Goal: Information Seeking & Learning: Compare options

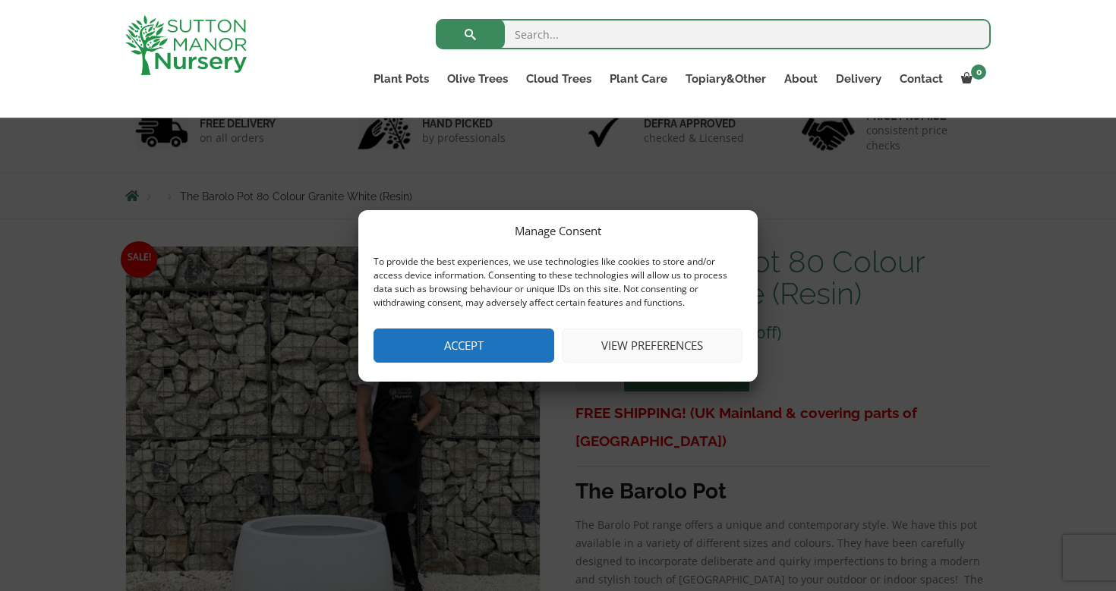
scroll to position [114, 0]
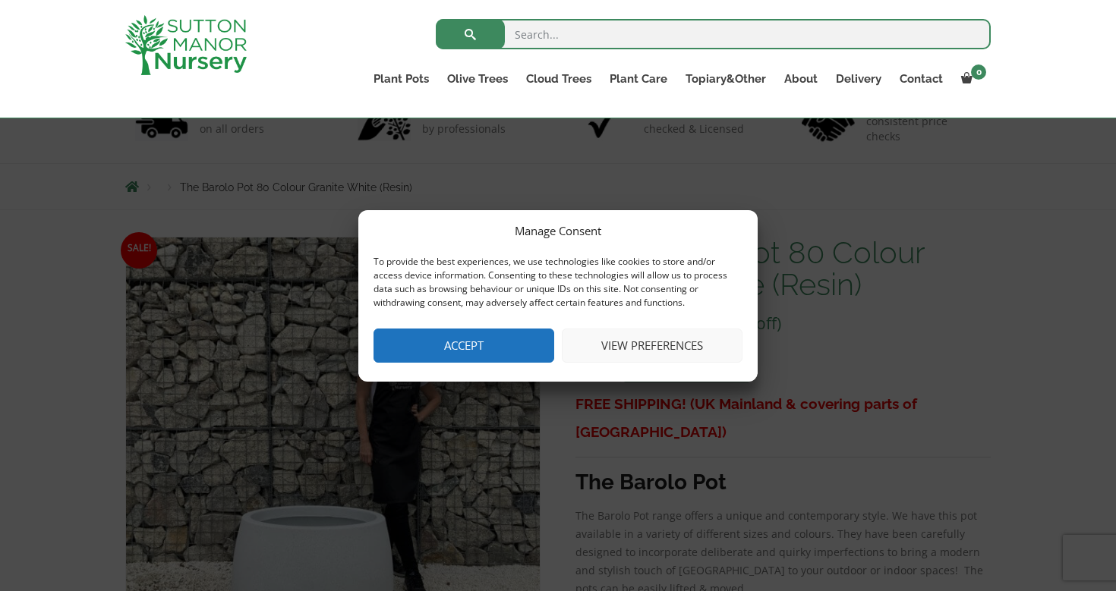
click at [423, 346] on button "Accept" at bounding box center [463, 346] width 181 height 34
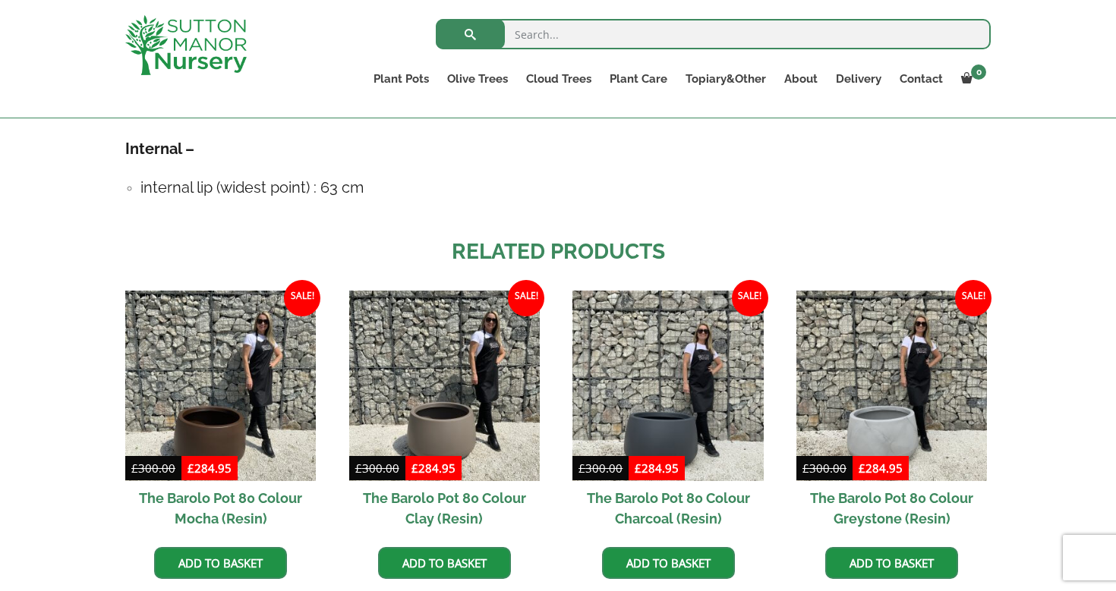
scroll to position [1009, 0]
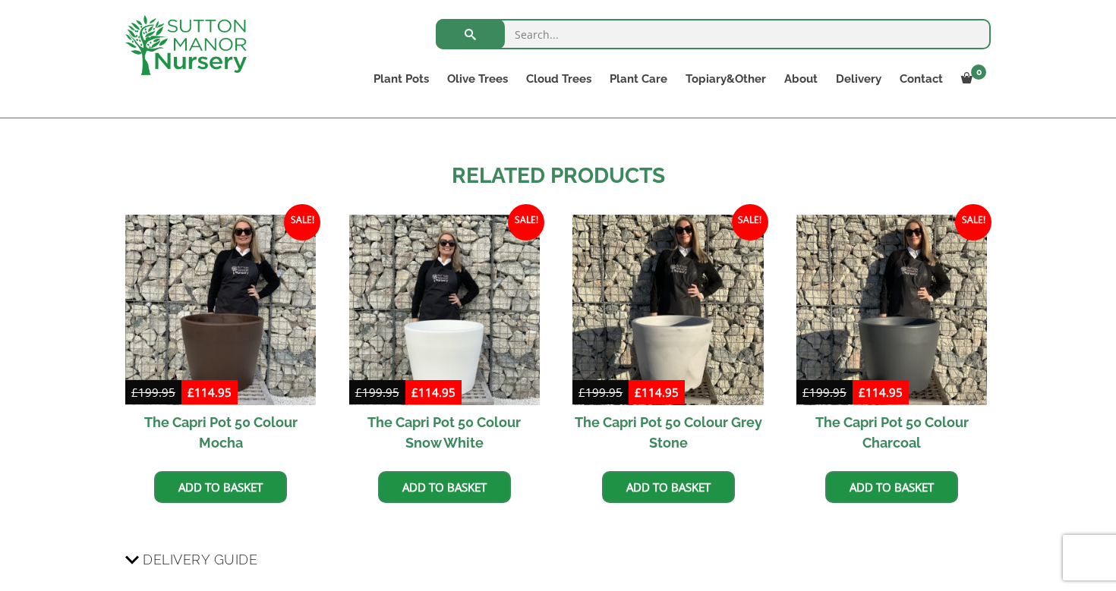
scroll to position [1310, 0]
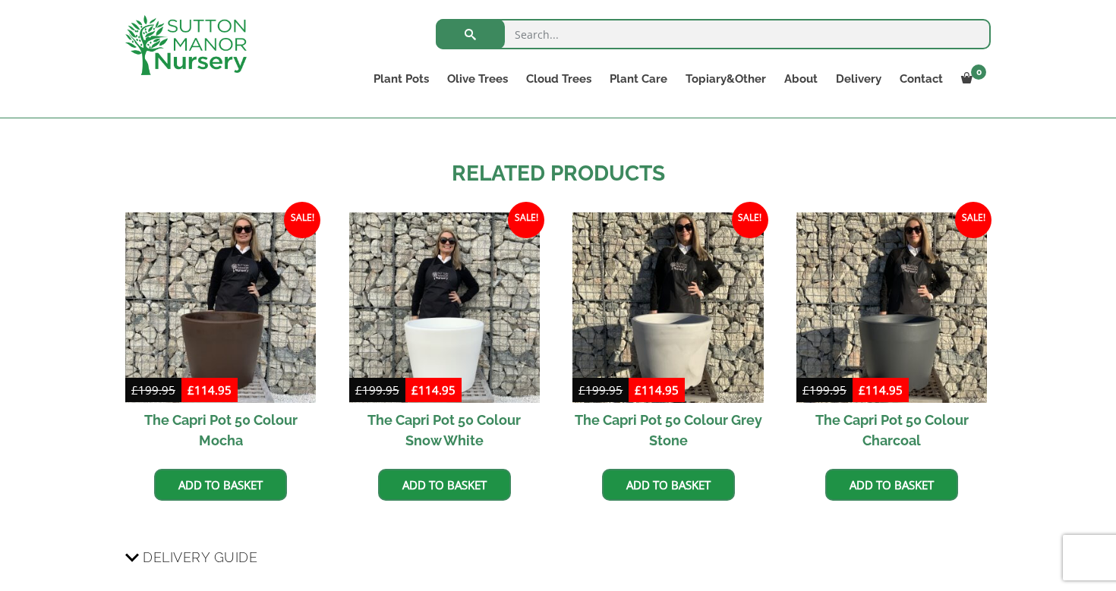
click at [653, 425] on h2 "The Capri Pot 50 Colour Grey Stone" at bounding box center [667, 430] width 190 height 55
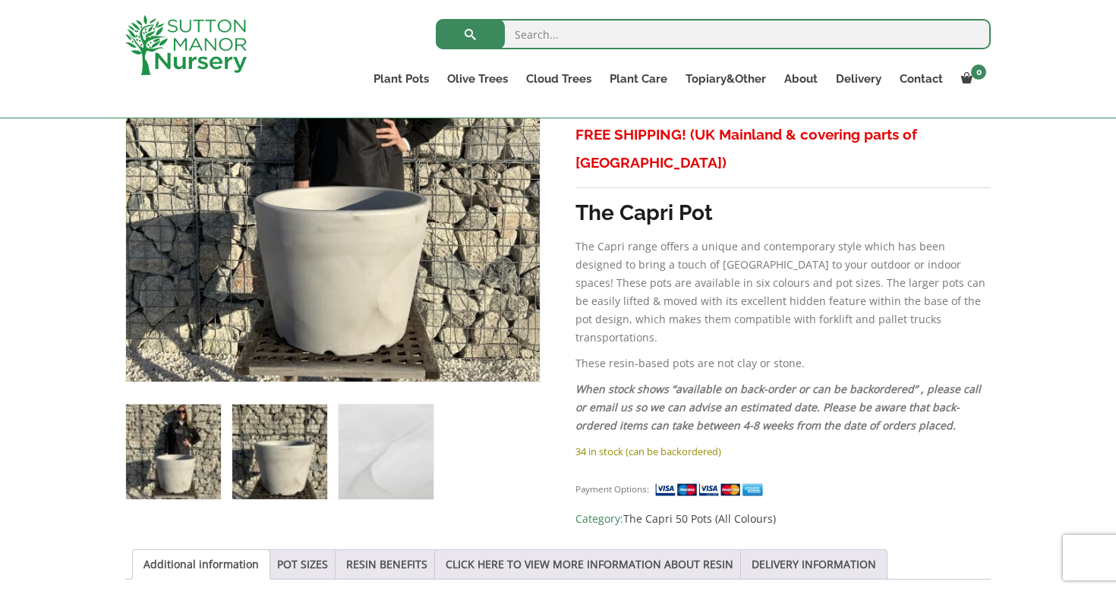
scroll to position [383, 0]
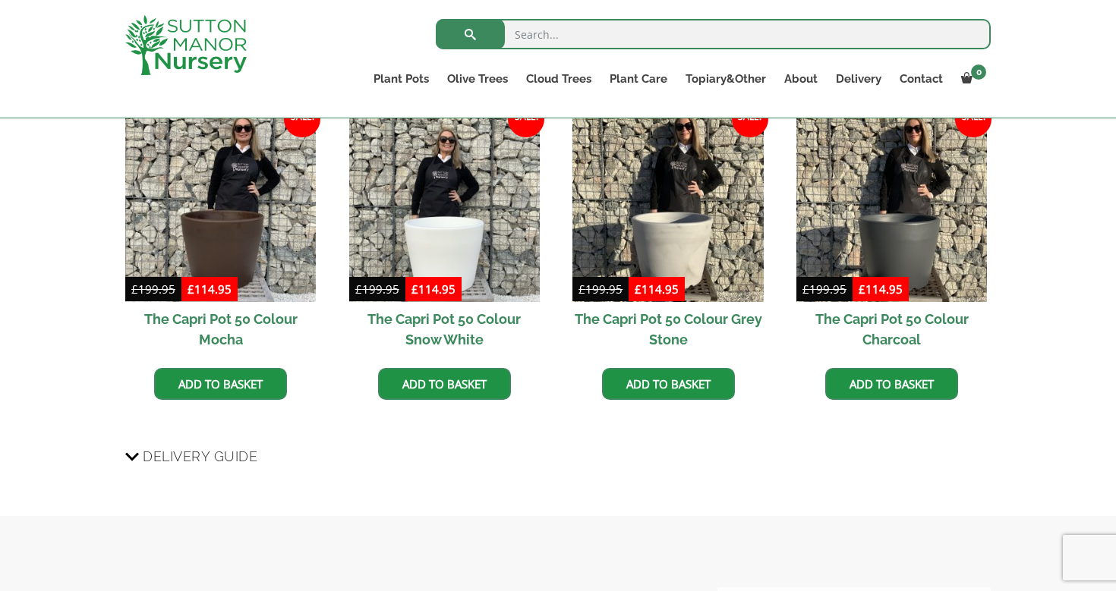
scroll to position [1412, 0]
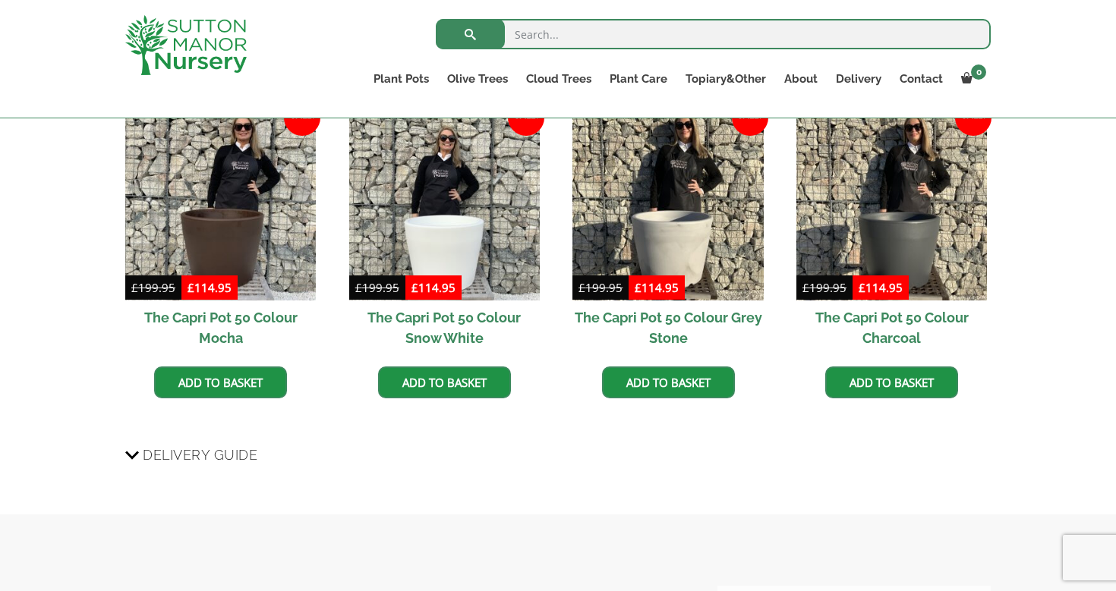
click at [934, 323] on h2 "The Capri Pot 50 Colour Charcoal" at bounding box center [891, 328] width 190 height 55
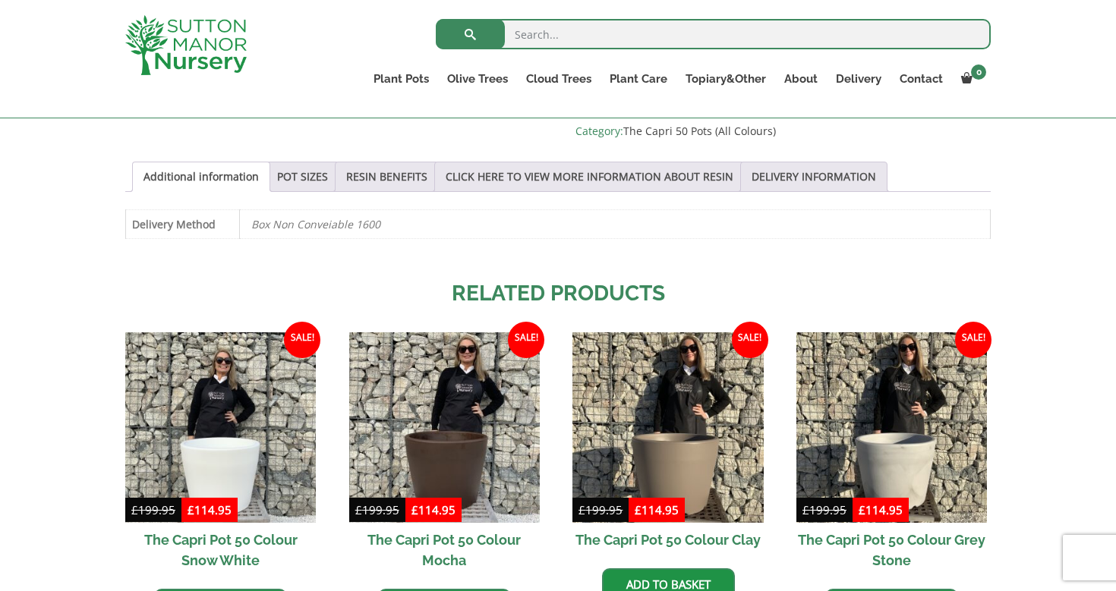
scroll to position [769, 0]
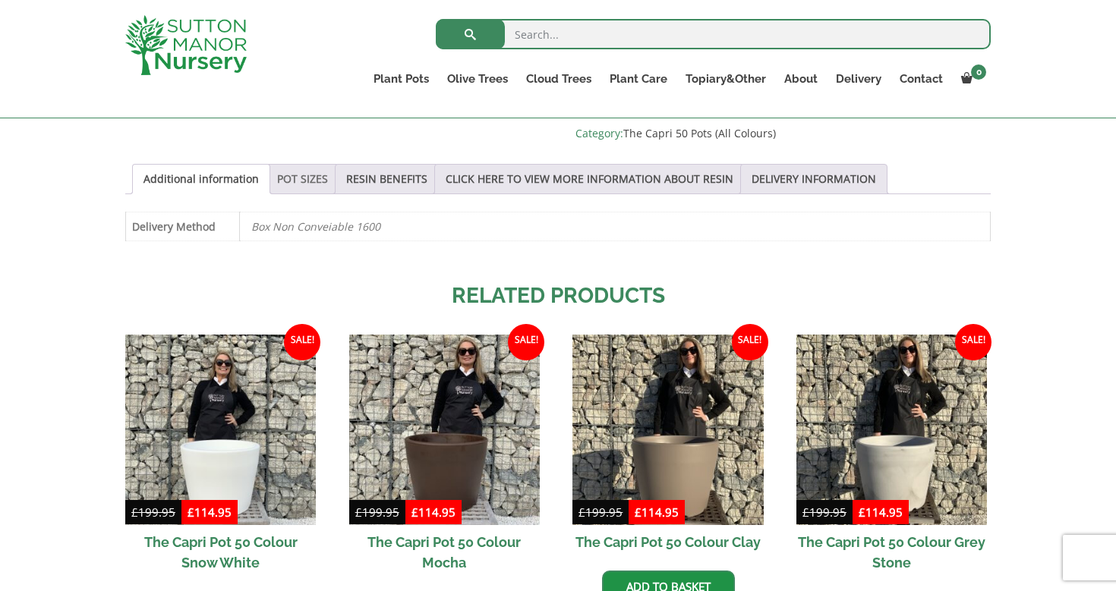
click at [305, 165] on link "POT SIZES" at bounding box center [302, 179] width 51 height 29
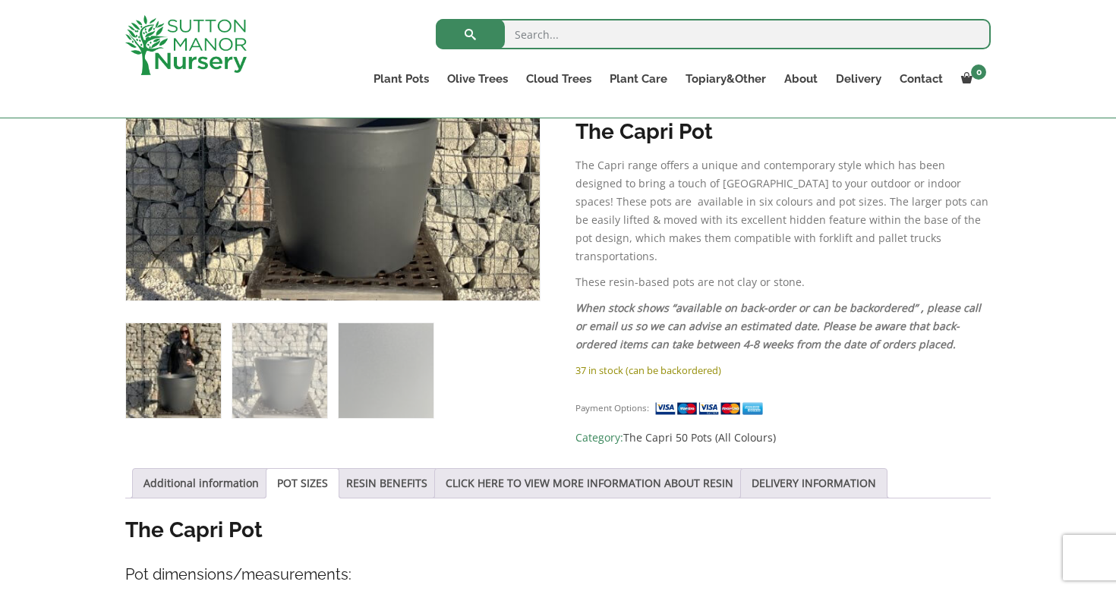
scroll to position [458, 0]
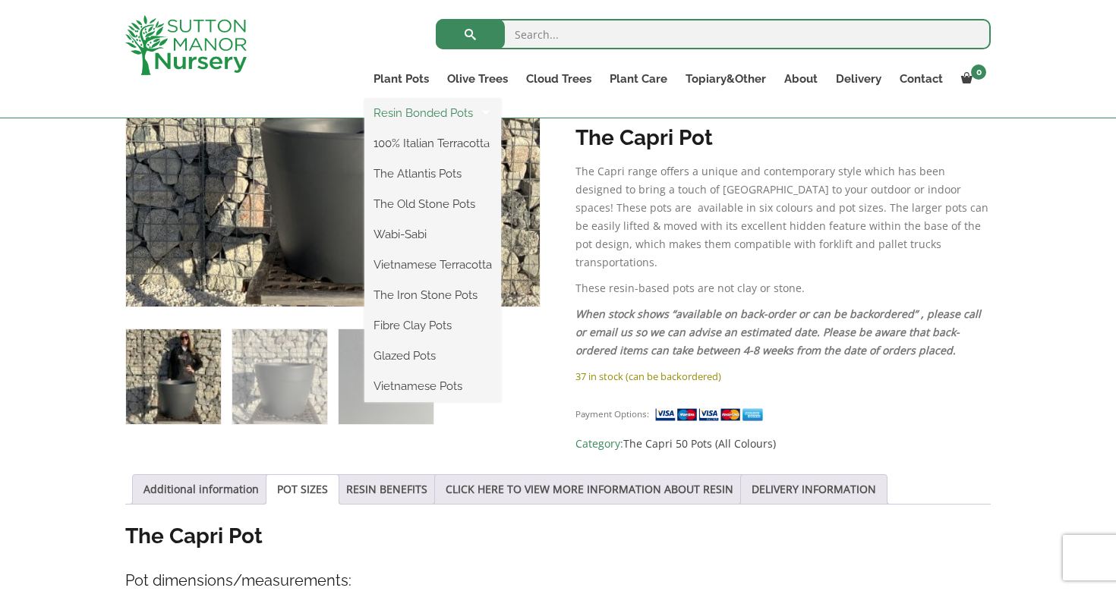
click at [431, 107] on link "Resin Bonded Pots" at bounding box center [432, 113] width 137 height 23
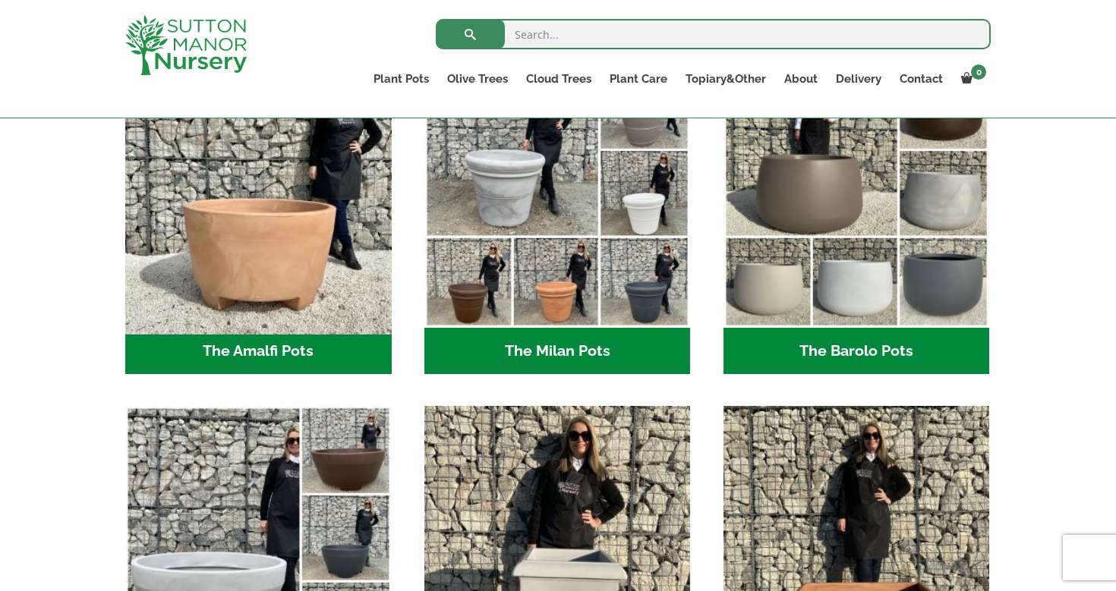
scroll to position [477, 0]
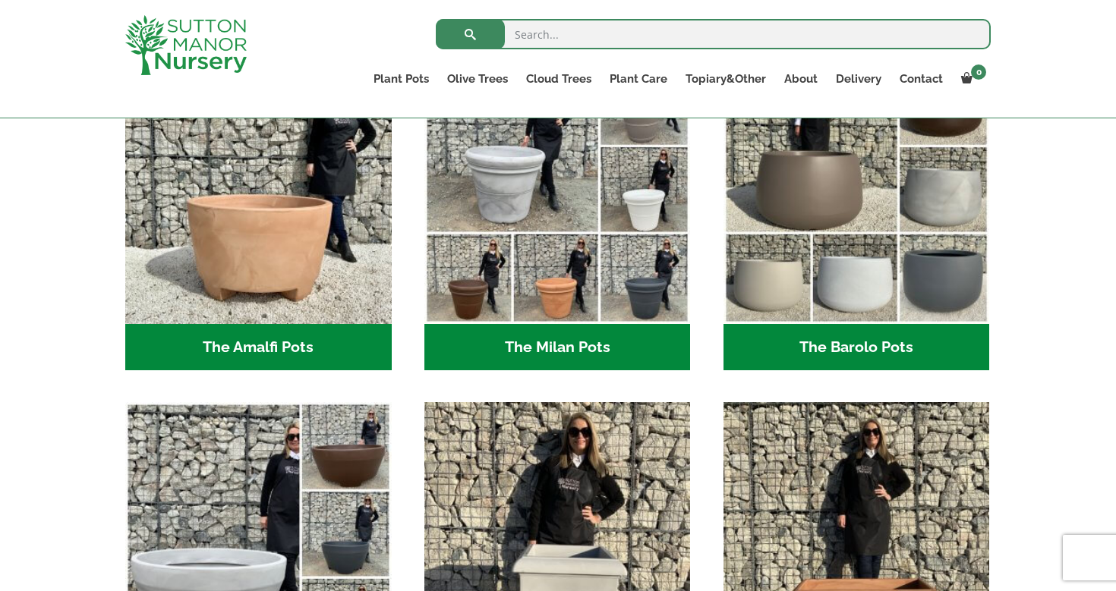
click at [828, 354] on h2 "The Barolo Pots (36)" at bounding box center [856, 347] width 266 height 47
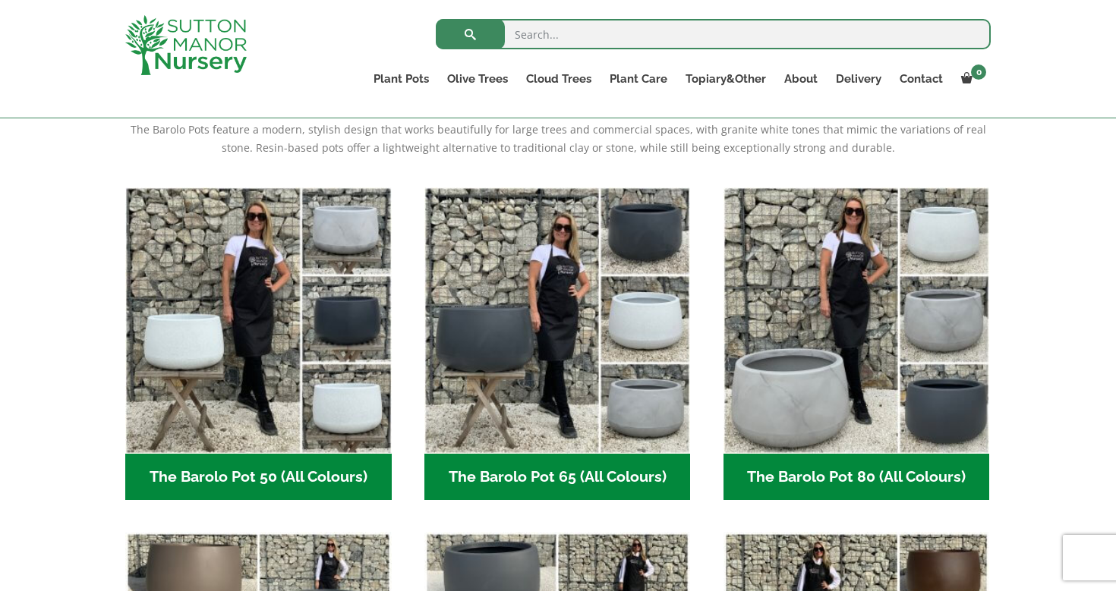
scroll to position [400, 0]
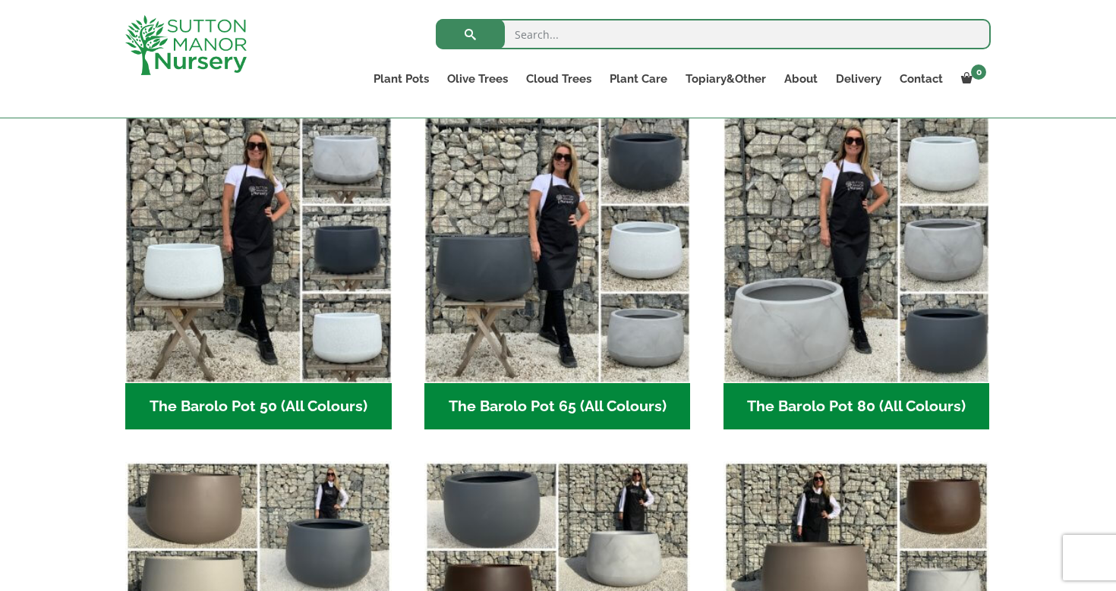
click at [616, 411] on h2 "The Barolo Pot 65 (All Colours) (6)" at bounding box center [557, 406] width 266 height 47
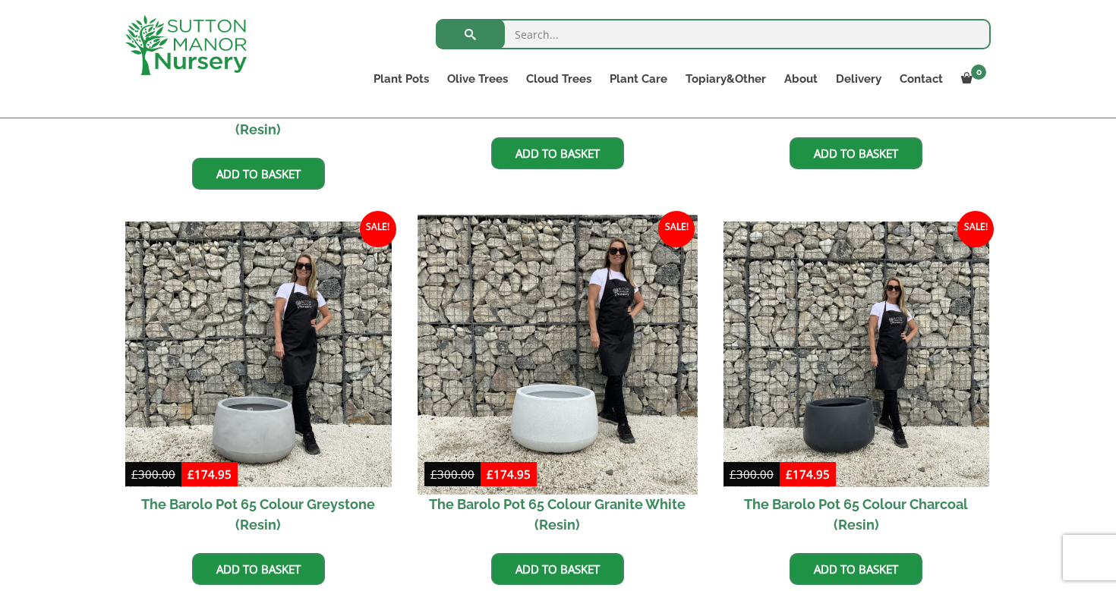
scroll to position [715, 0]
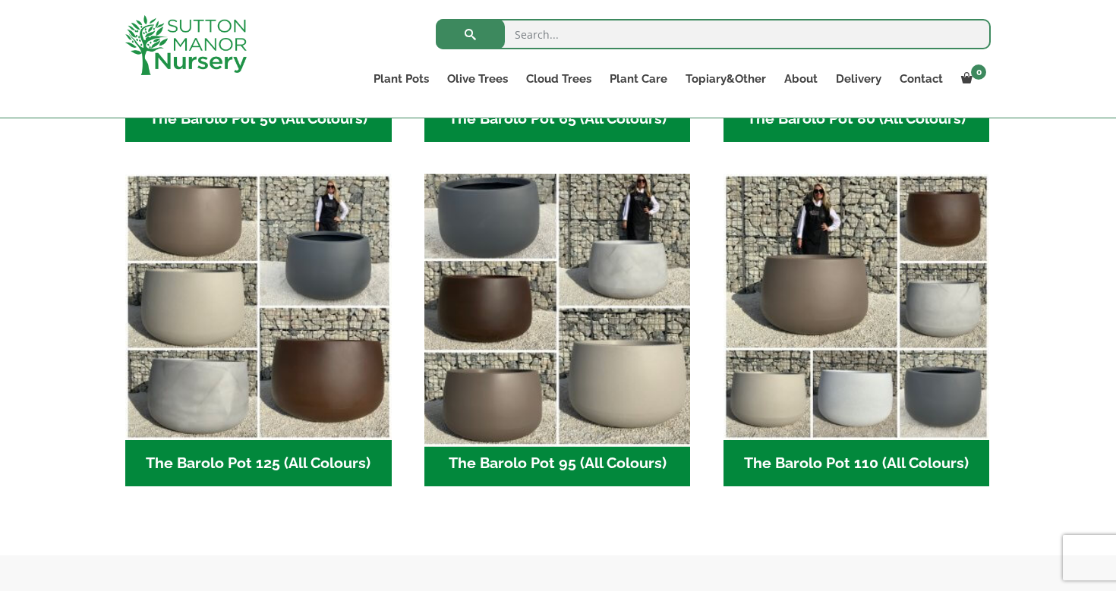
scroll to position [686, 0]
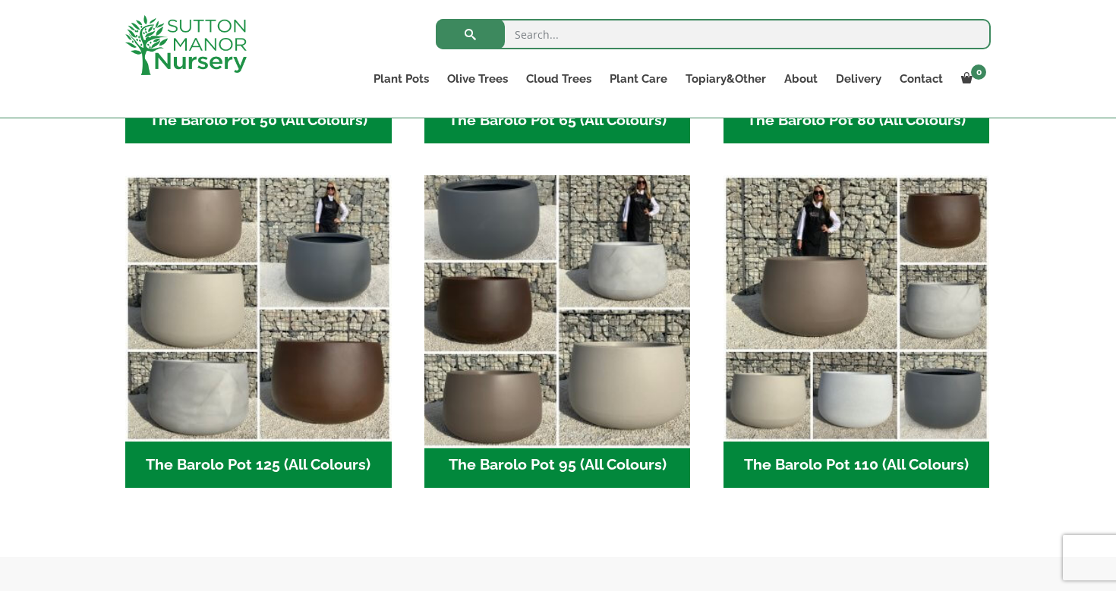
click at [616, 408] on img "Visit product category The Barolo Pot 95 (All Colours)" at bounding box center [556, 308] width 279 height 279
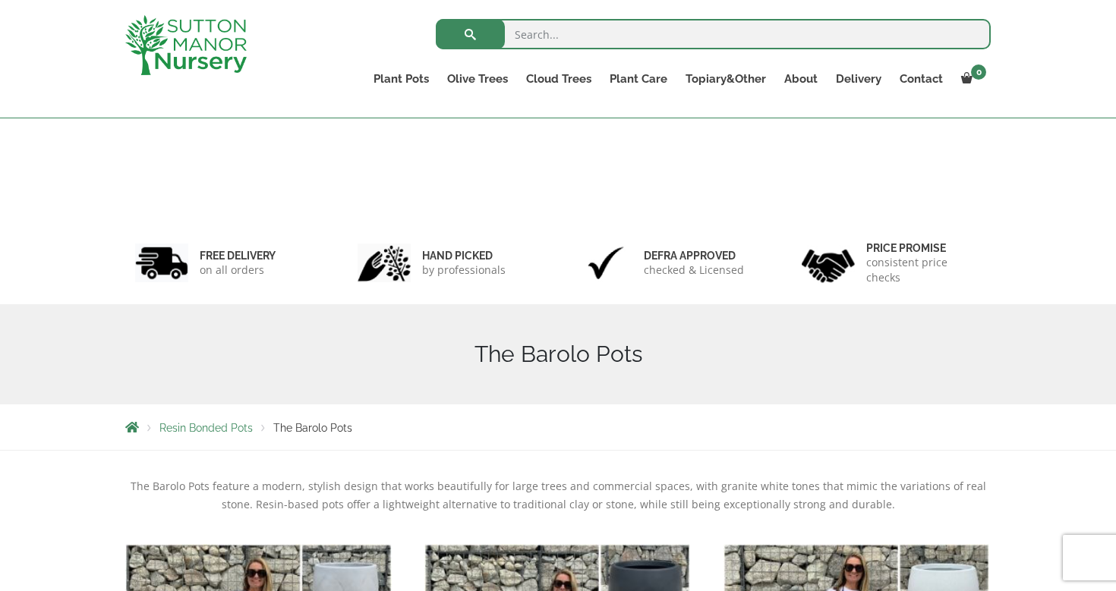
scroll to position [713, 0]
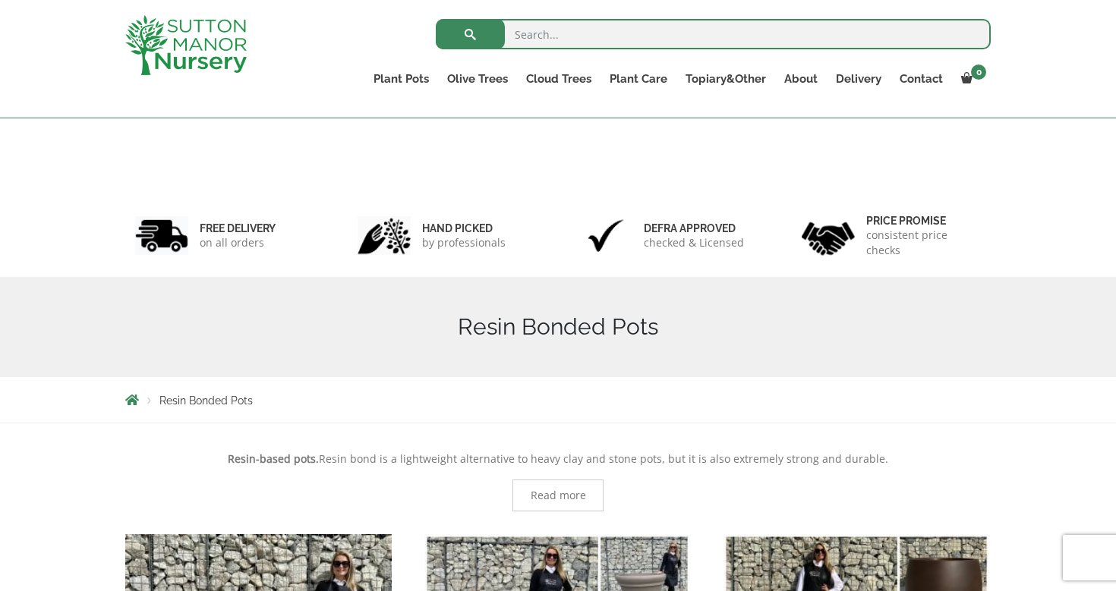
scroll to position [477, 0]
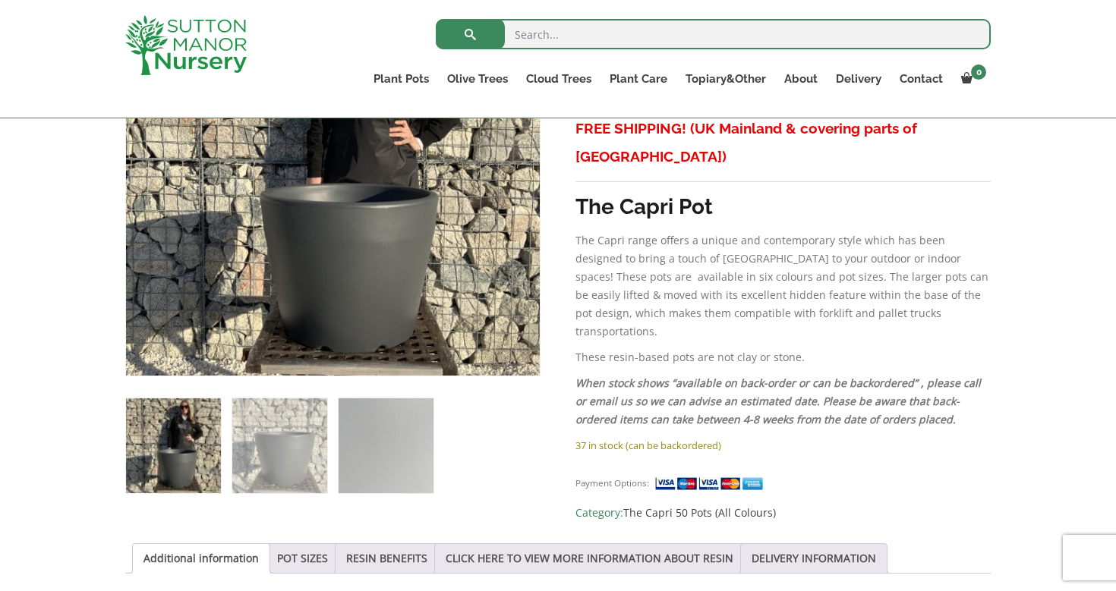
scroll to position [401, 0]
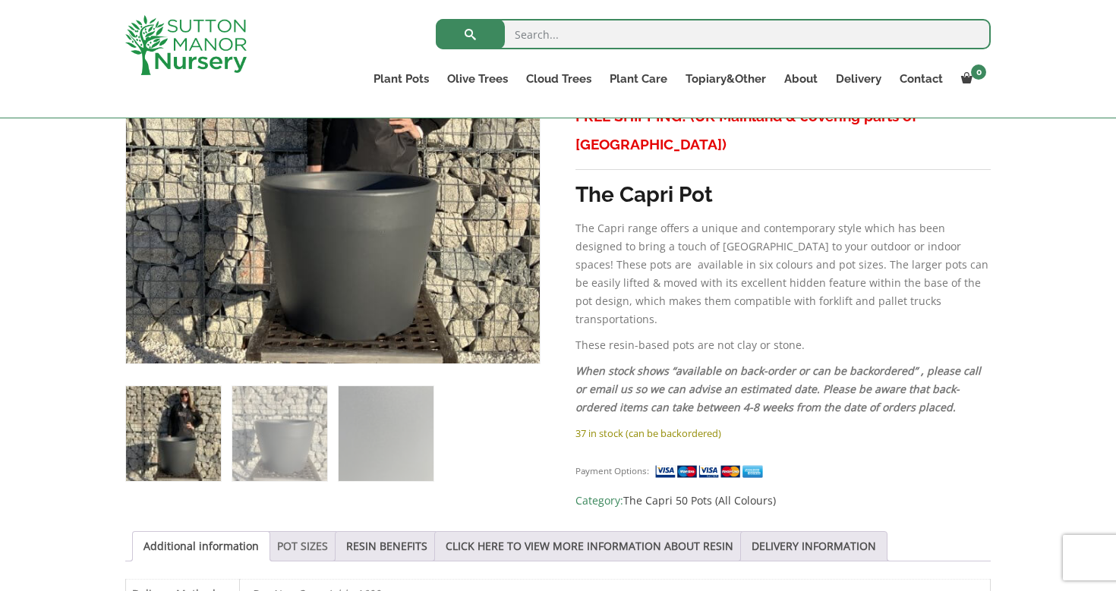
click at [315, 544] on link "POT SIZES" at bounding box center [302, 546] width 51 height 29
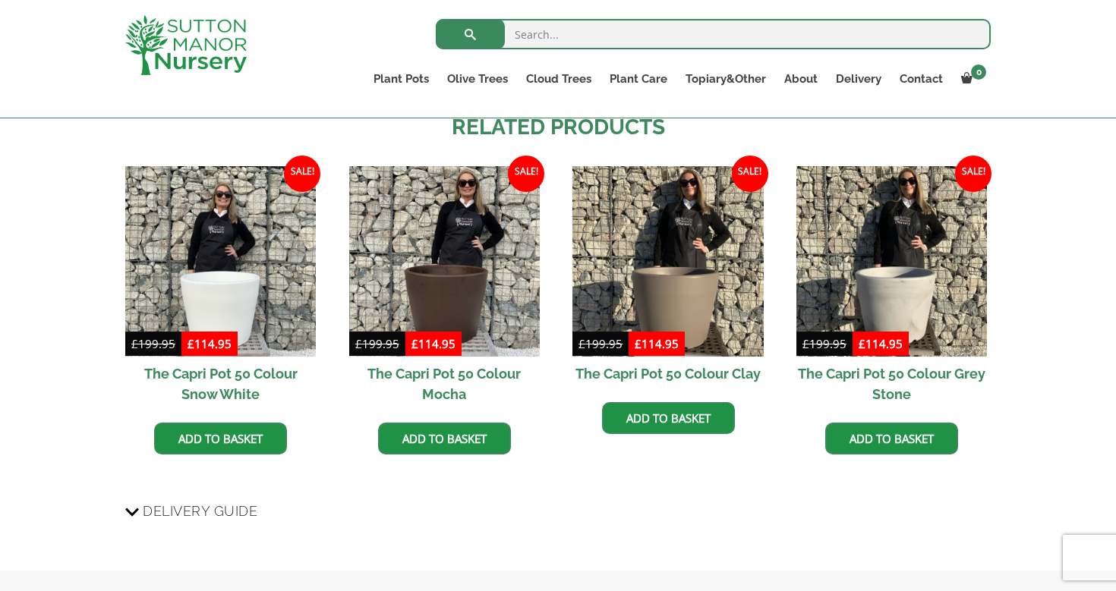
scroll to position [1334, 0]
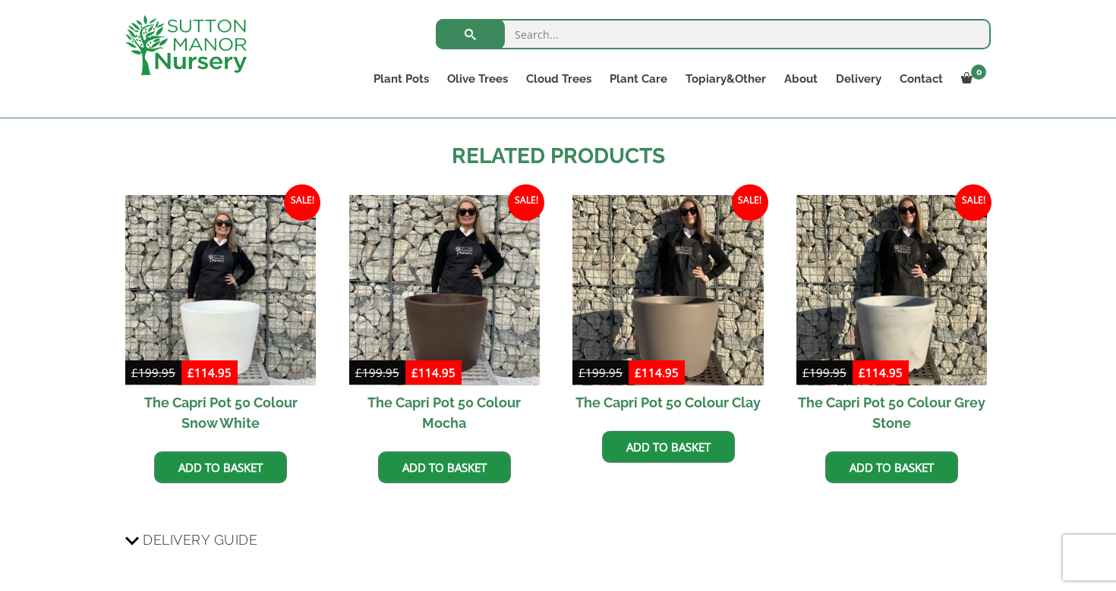
click at [917, 395] on h2 "The Capri Pot 50 Colour Grey Stone" at bounding box center [891, 413] width 190 height 55
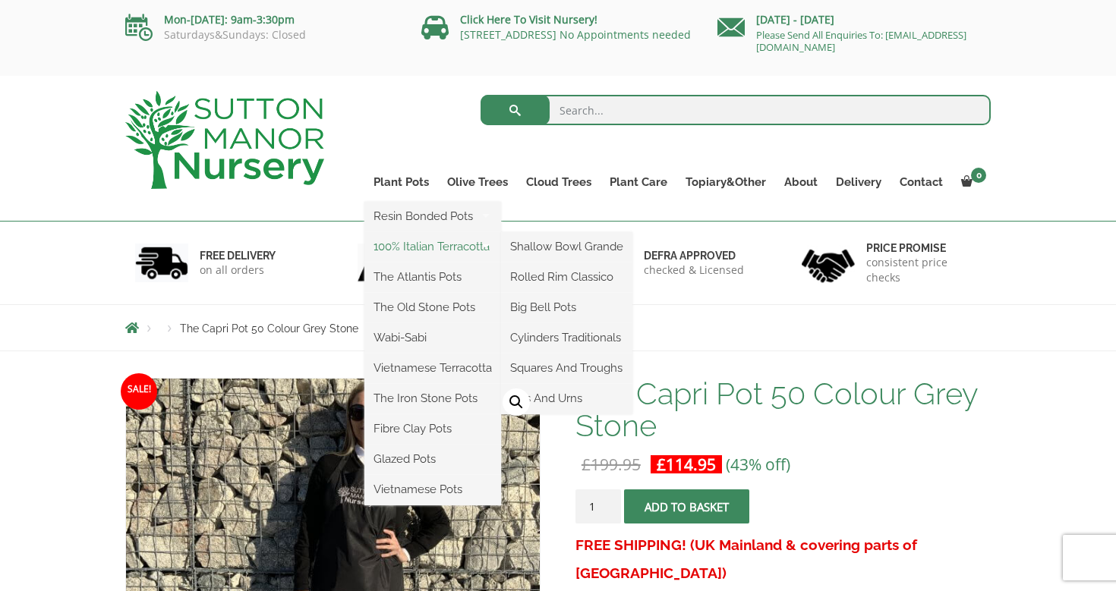
click at [403, 255] on link "100% Italian Terracotta" at bounding box center [432, 246] width 137 height 23
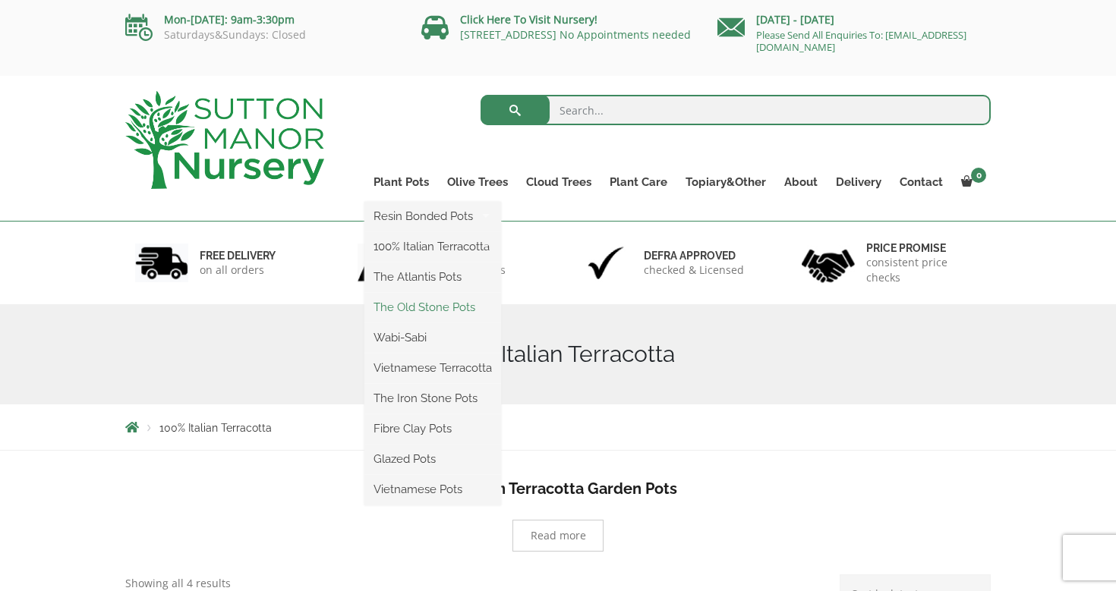
click at [397, 309] on link "The Old Stone Pots" at bounding box center [432, 307] width 137 height 23
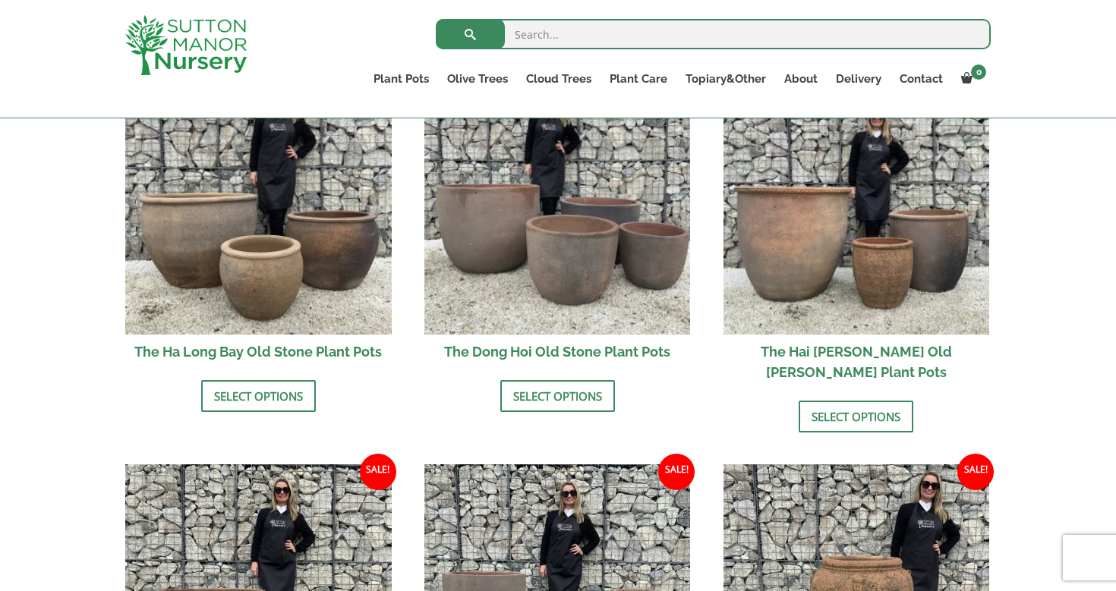
scroll to position [540, 0]
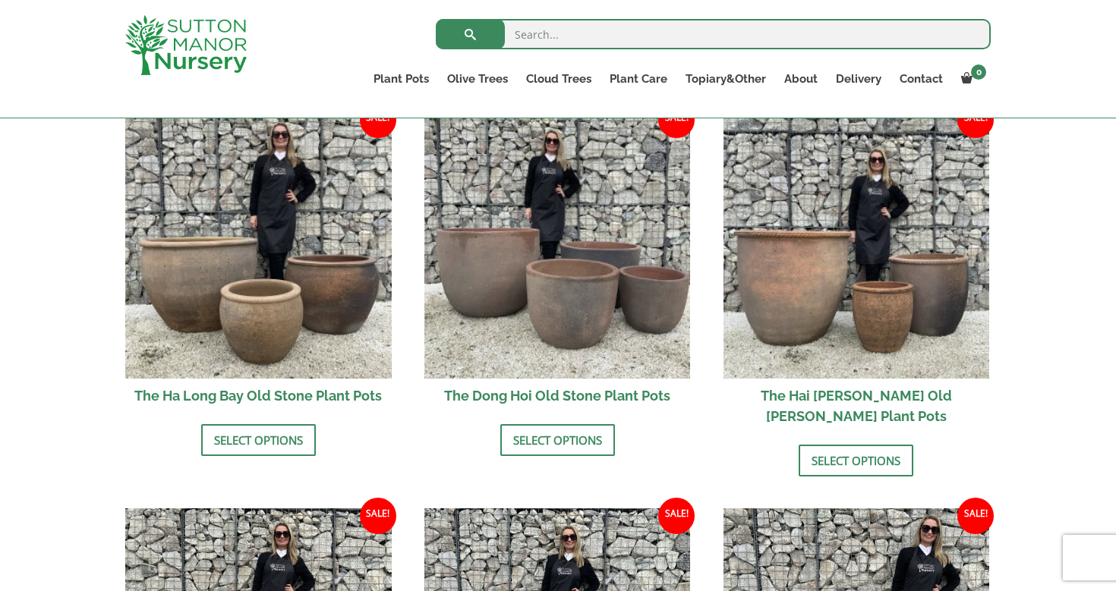
click at [330, 393] on h2 "The Ha Long Bay Old Stone Plant Pots" at bounding box center [258, 396] width 266 height 34
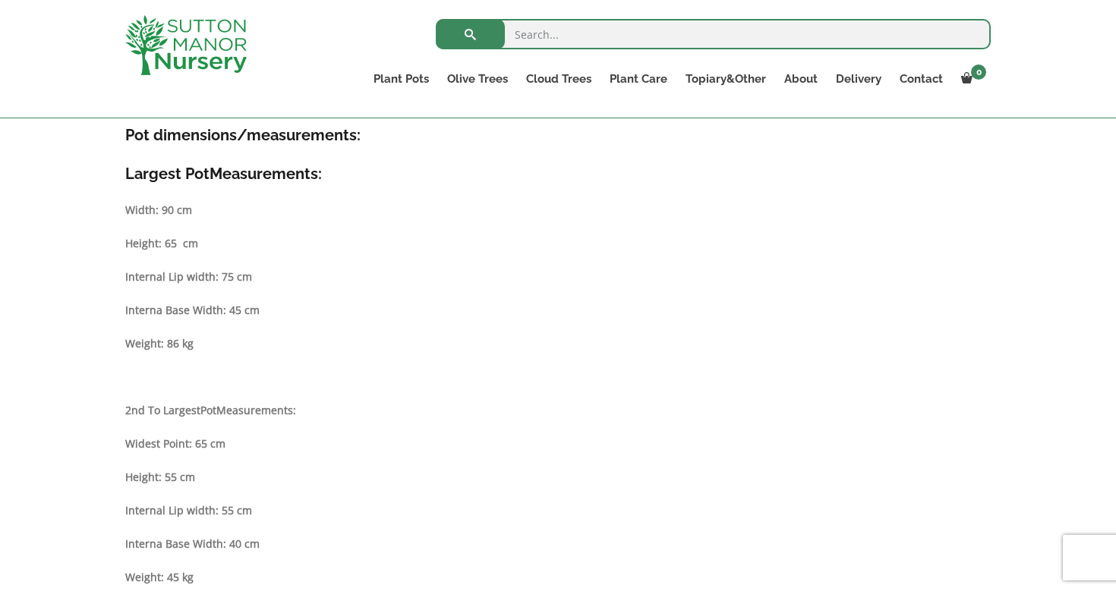
scroll to position [765, 0]
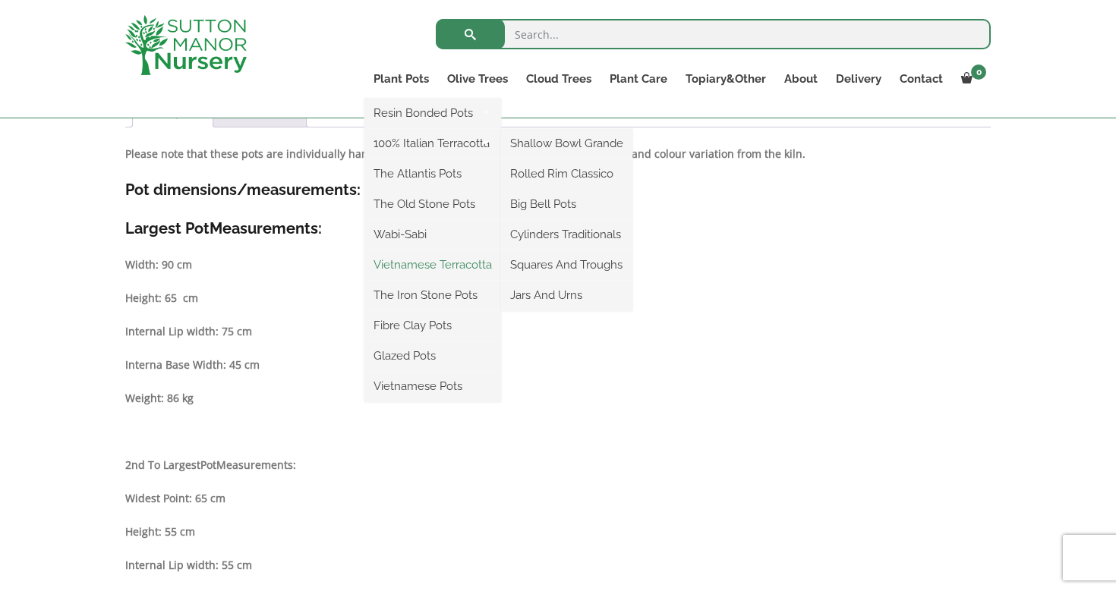
click at [394, 258] on link "Vietnamese Terracotta" at bounding box center [432, 264] width 137 height 23
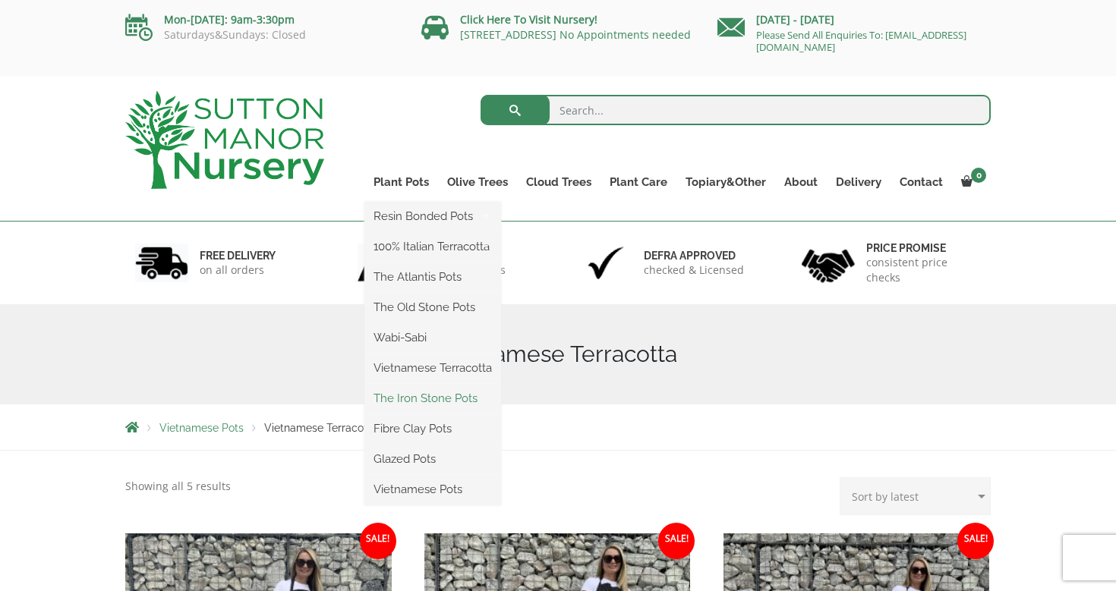
click at [411, 401] on link "The Iron Stone Pots" at bounding box center [432, 398] width 137 height 23
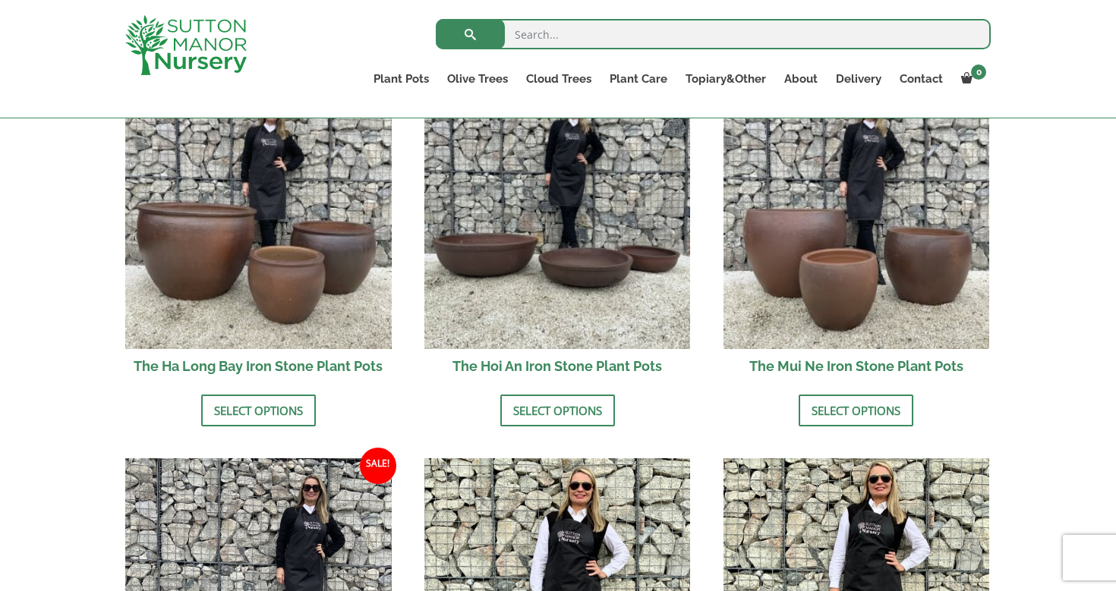
scroll to position [587, 0]
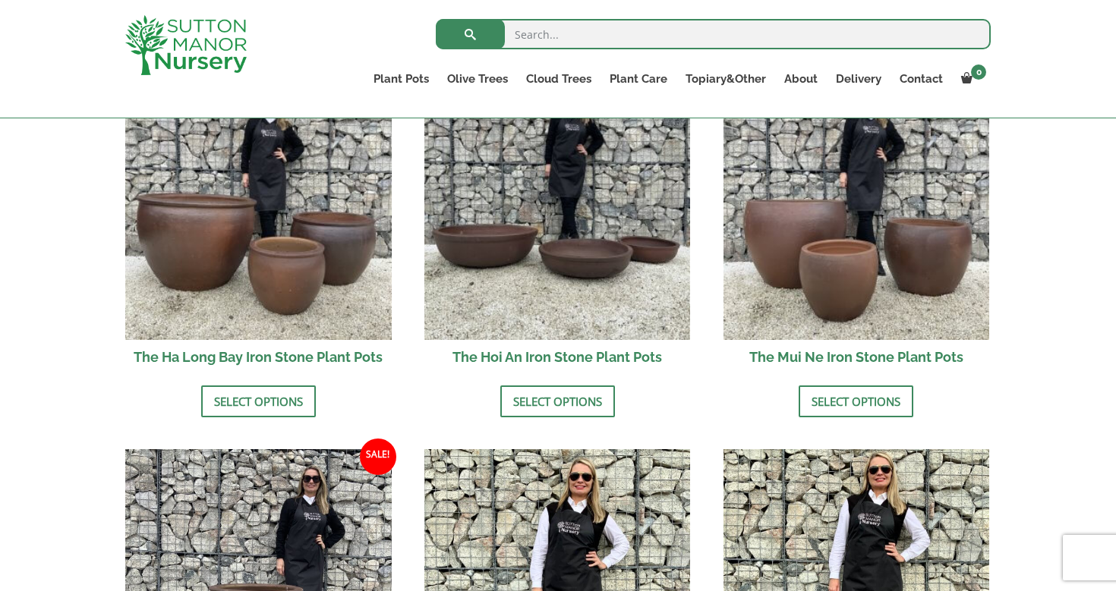
click at [359, 370] on h2 "The Ha Long Bay Iron Stone Plant Pots" at bounding box center [258, 357] width 266 height 34
